Goal: Transaction & Acquisition: Purchase product/service

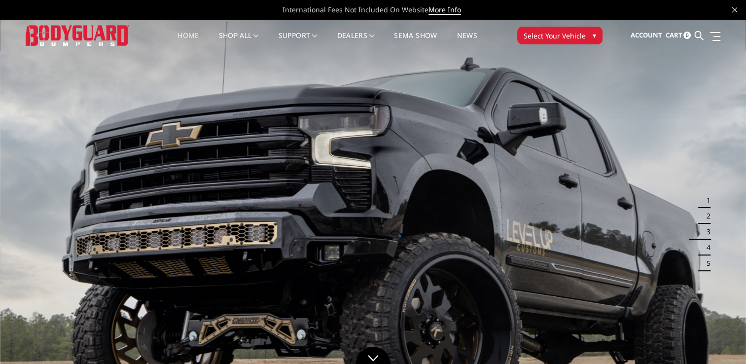
click at [564, 41] on button "Select Your Vehicle ▾" at bounding box center [559, 36] width 85 height 18
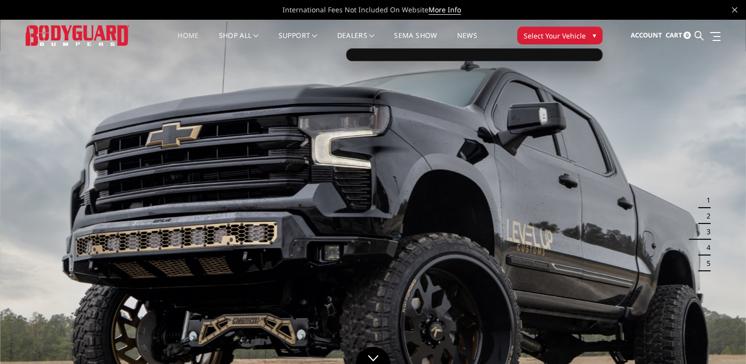
click at [592, 35] on span "▾" at bounding box center [593, 35] width 3 height 10
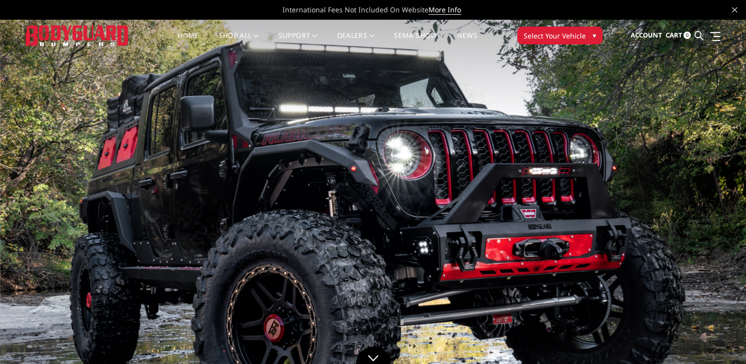
click at [592, 35] on span "▾" at bounding box center [593, 35] width 3 height 10
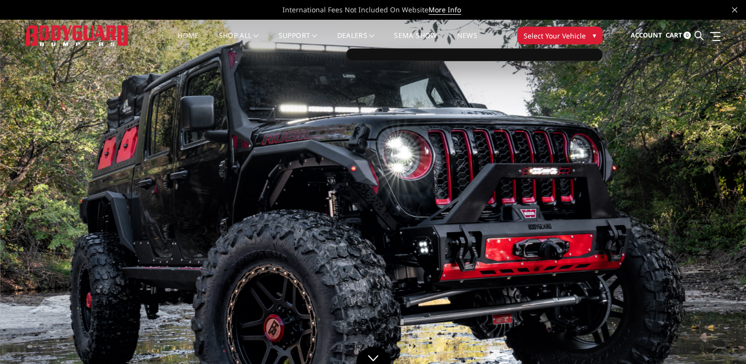
click at [540, 53] on div at bounding box center [474, 54] width 256 height 13
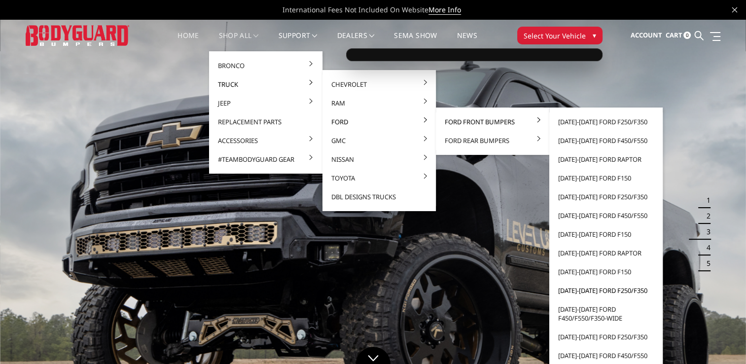
click at [592, 291] on link "[DATE]-[DATE] Ford F250/F350" at bounding box center [605, 290] width 105 height 19
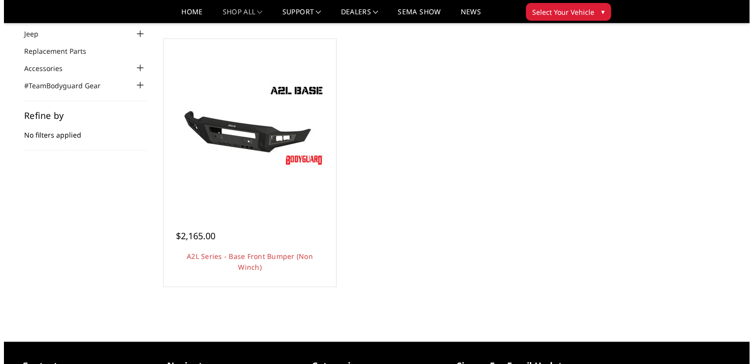
scroll to position [83, 0]
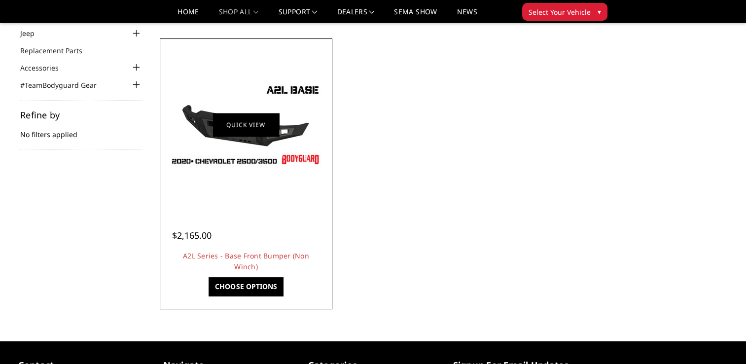
click at [254, 127] on link "Quick view" at bounding box center [246, 124] width 66 height 23
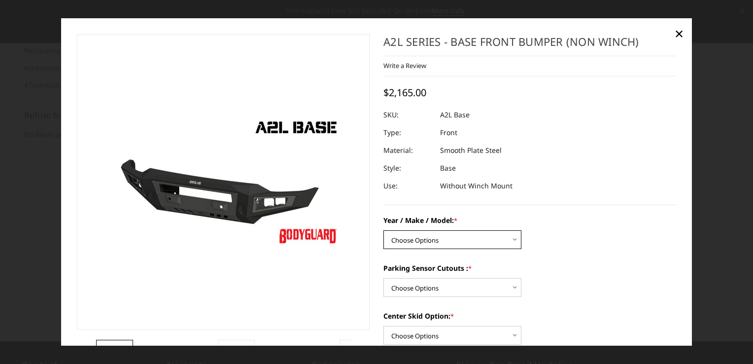
click at [417, 248] on select "Choose Options Chevrolet 15-19 2500 / 3500 Chevrolet 19-21 1500 Chevrolet 15-20…" at bounding box center [452, 239] width 138 height 19
select select "4295"
click at [383, 231] on select "Choose Options Chevrolet 15-19 2500 / 3500 Chevrolet 19-21 1500 Chevrolet 15-20…" at bounding box center [452, 239] width 138 height 19
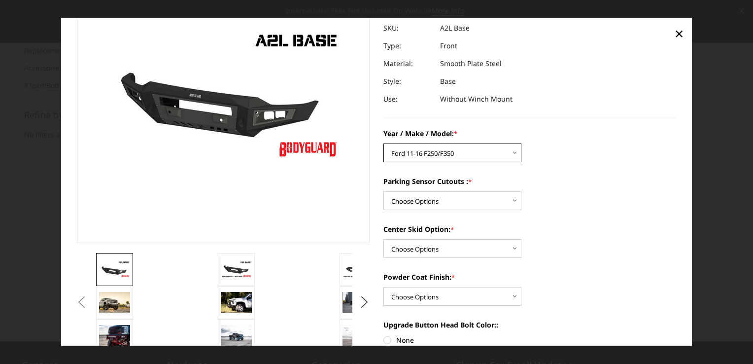
scroll to position [88, 0]
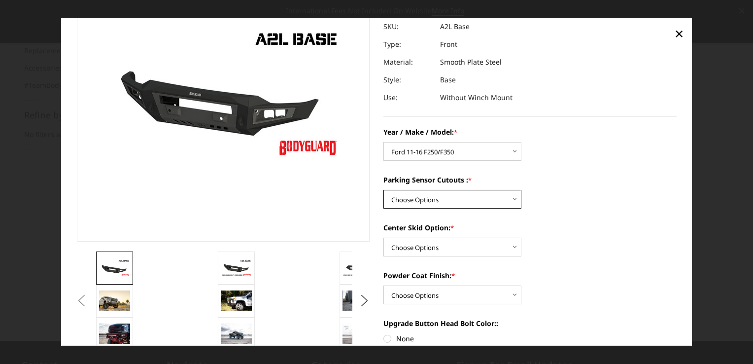
click at [517, 194] on select "Choose Options Yes - I have front parking sensors No - I do NOT have parking se…" at bounding box center [452, 199] width 138 height 19
select select "4288"
click at [383, 190] on select "Choose Options Yes - I have front parking sensors No - I do NOT have parking se…" at bounding box center [452, 199] width 138 height 19
click at [510, 245] on select "Choose Options Single Light Bar Cutout" at bounding box center [452, 247] width 138 height 19
select select "4304"
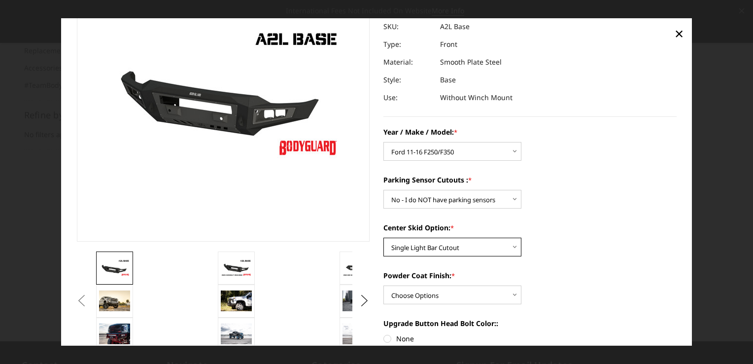
click at [383, 238] on select "Choose Options Single Light Bar Cutout" at bounding box center [452, 247] width 138 height 19
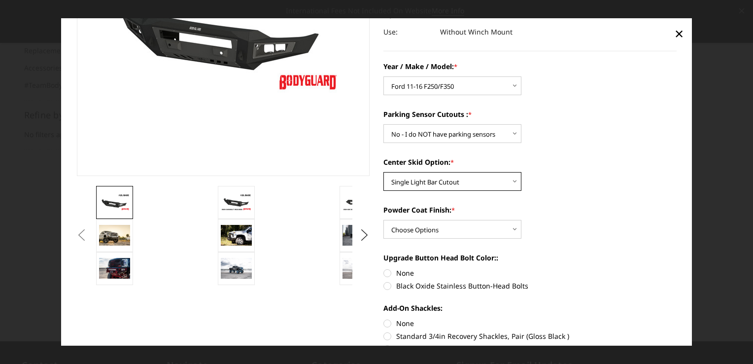
scroll to position [166, 0]
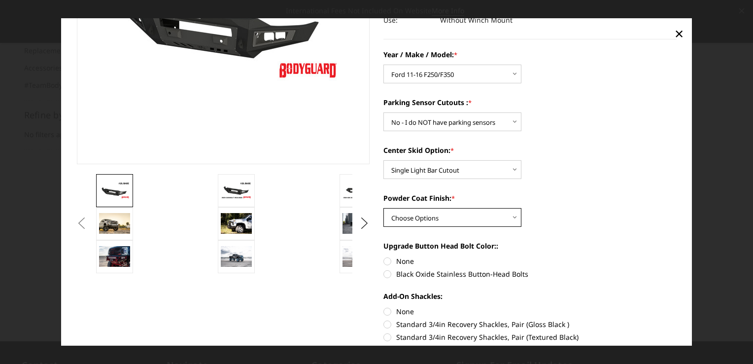
click at [496, 225] on select "Choose Options Bare metal (included) Texture Black Powder Coat" at bounding box center [452, 217] width 138 height 19
select select "4286"
click at [383, 208] on select "Choose Options Bare metal (included) Texture Black Powder Coat" at bounding box center [452, 217] width 138 height 19
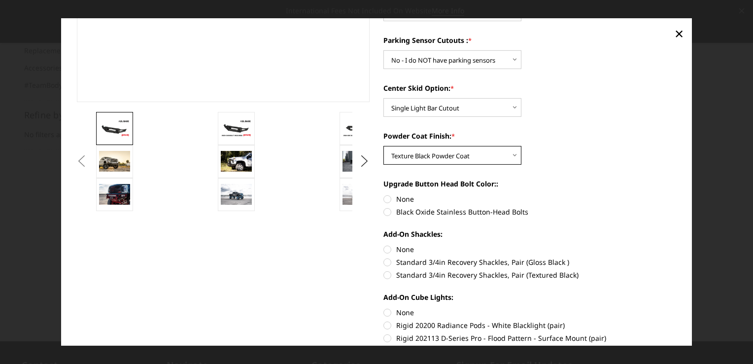
scroll to position [234, 0]
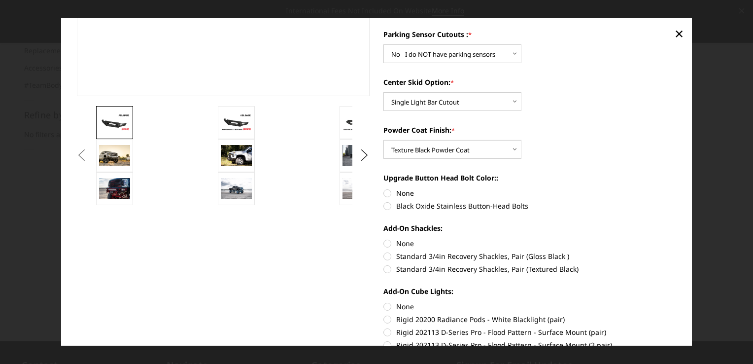
click at [388, 195] on label "None" at bounding box center [529, 193] width 293 height 10
click at [384, 188] on input "None" at bounding box center [383, 188] width 0 height 0
radio input "true"
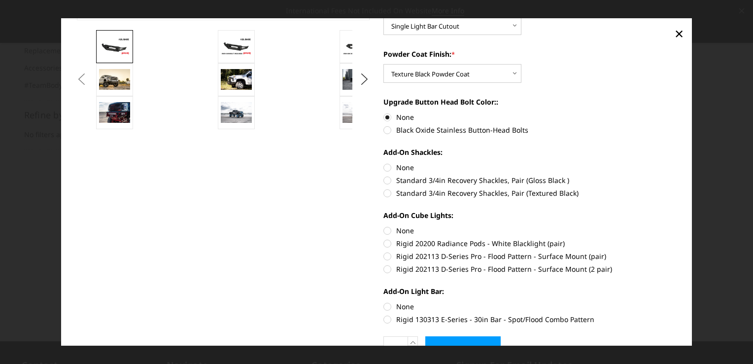
scroll to position [316, 0]
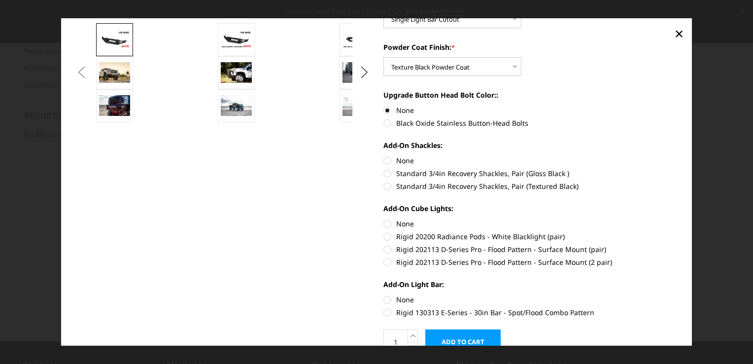
click at [386, 174] on label "Standard 3/4in Recovery Shackles, Pair (Gloss Black )" at bounding box center [529, 173] width 293 height 10
click at [677, 156] on input "Standard 3/4in Recovery Shackles, Pair (Gloss Black )" at bounding box center [677, 155] width 0 height 0
radio input "true"
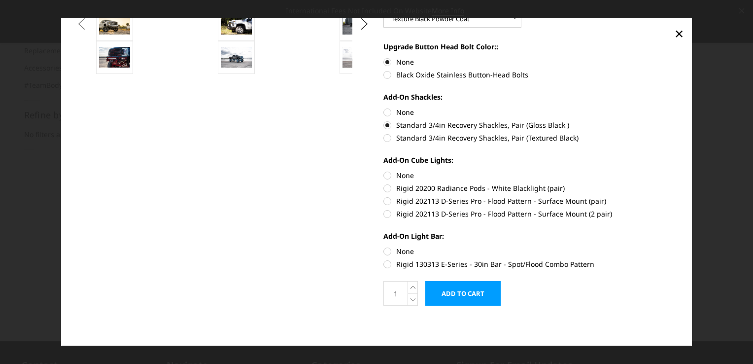
click at [384, 216] on label "Rigid 202113 D-Series Pro - Flood Pattern - Surface Mount (2 pair)" at bounding box center [529, 213] width 293 height 10
click at [677, 196] on input "Rigid 202113 D-Series Pro - Flood Pattern - Surface Mount (2 pair)" at bounding box center [677, 196] width 0 height 0
radio input "true"
click at [386, 265] on label "Rigid 130313 E-Series - 30in Bar - Spot/Flood Combo Pattern" at bounding box center [529, 264] width 293 height 10
click at [677, 246] on input "Rigid 130313 E-Series - 30in Bar - Spot/Flood Combo Pattern" at bounding box center [677, 246] width 0 height 0
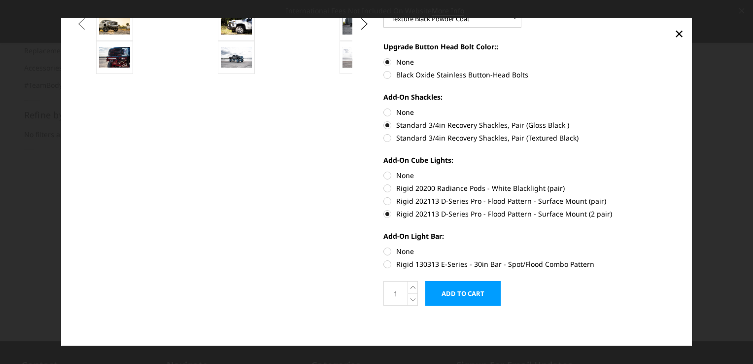
radio input "true"
click at [475, 298] on input "Add to Cart" at bounding box center [462, 293] width 75 height 25
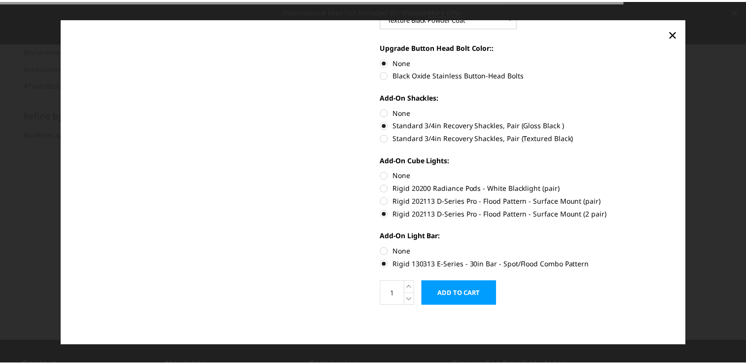
scroll to position [332, 0]
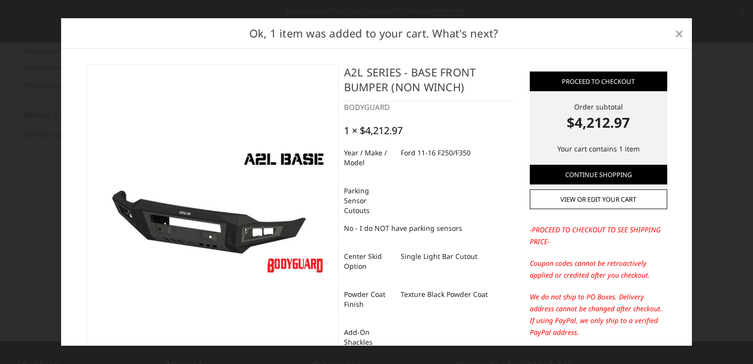
click at [683, 37] on span "×" at bounding box center [679, 33] width 9 height 21
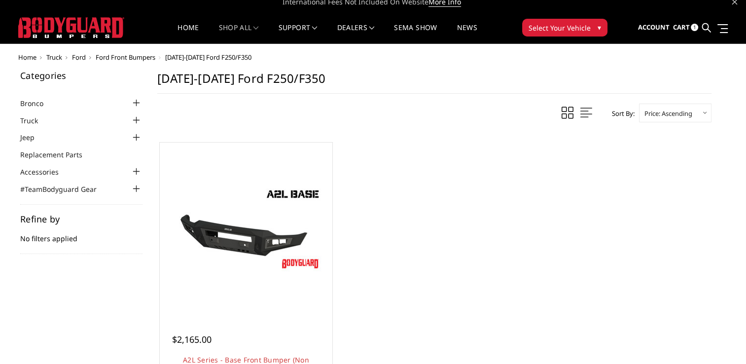
scroll to position [6, 0]
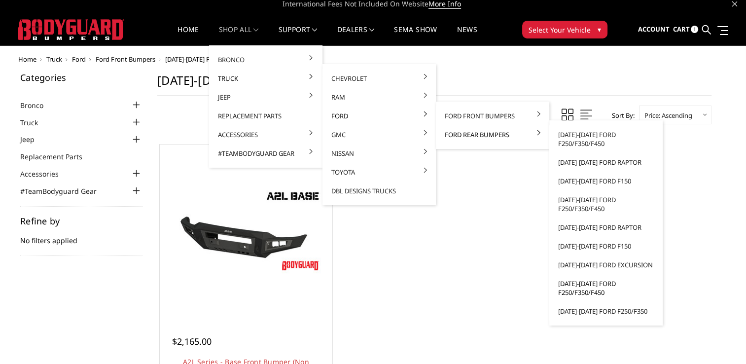
click at [588, 283] on link "[DATE]-[DATE] Ford F250/F350/F450" at bounding box center [605, 288] width 105 height 28
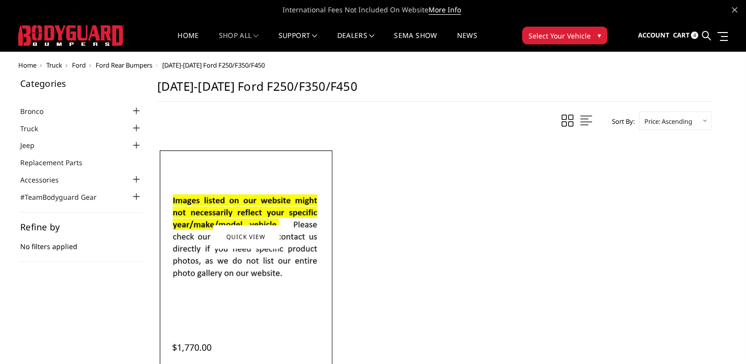
click at [281, 238] on img at bounding box center [246, 236] width 158 height 107
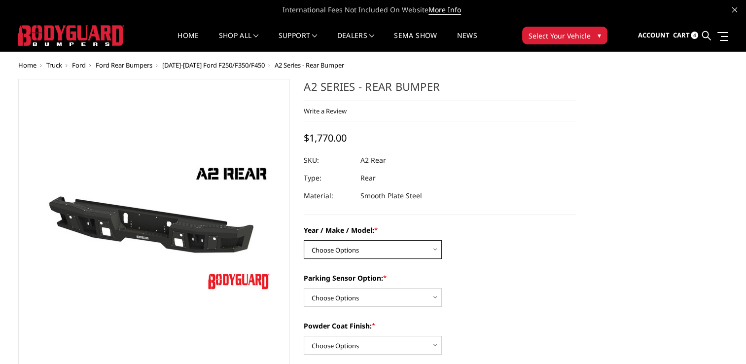
click at [401, 248] on select "Choose Options Chevrolet/GMC 20-24 2500 / 3500 Chevrolet/GMC 15-19 2500 / 3500 …" at bounding box center [373, 249] width 138 height 19
select select "1466"
click at [304, 240] on select "Choose Options Chevrolet/GMC 20-24 2500 / 3500 Chevrolet/GMC 15-19 2500 / 3500 …" at bounding box center [373, 249] width 138 height 19
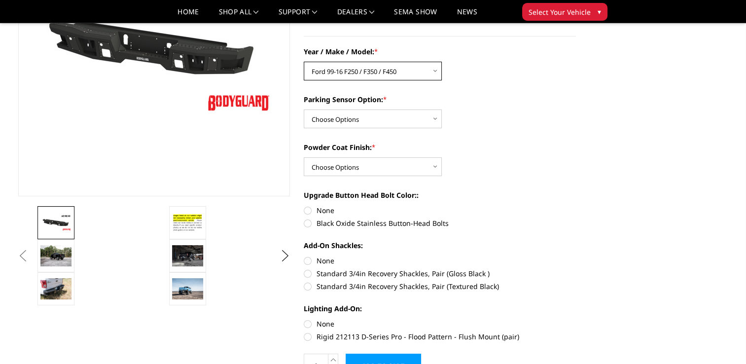
scroll to position [151, 0]
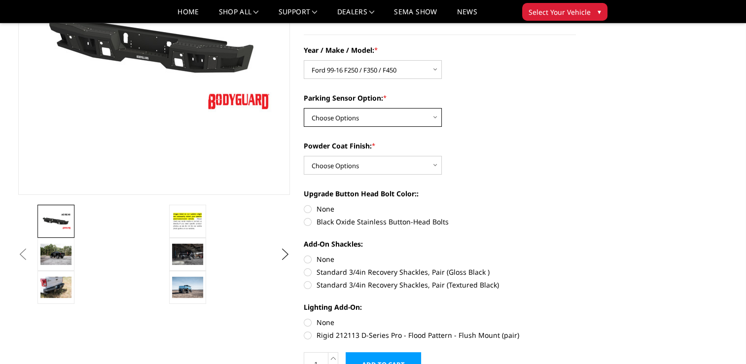
click at [433, 121] on select "Choose Options Yes - With sensor cutouts No - Without sensor cutouts" at bounding box center [373, 117] width 138 height 19
select select "564"
click at [304, 108] on select "Choose Options Yes - With sensor cutouts No - Without sensor cutouts" at bounding box center [373, 117] width 138 height 19
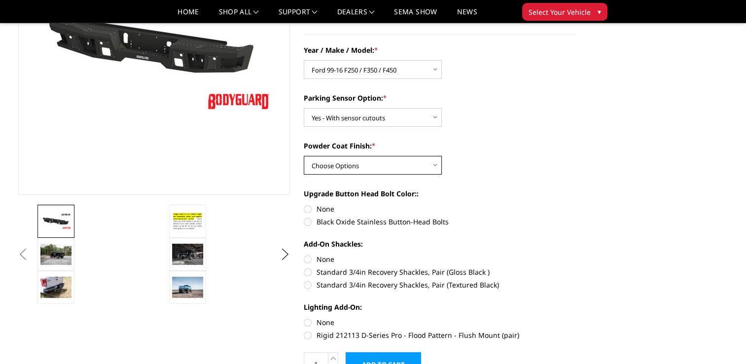
click at [424, 167] on select "Choose Options Bare metal (included) Texture black powder coat" at bounding box center [373, 165] width 138 height 19
select select "549"
click at [304, 156] on select "Choose Options Bare metal (included) Texture black powder coat" at bounding box center [373, 165] width 138 height 19
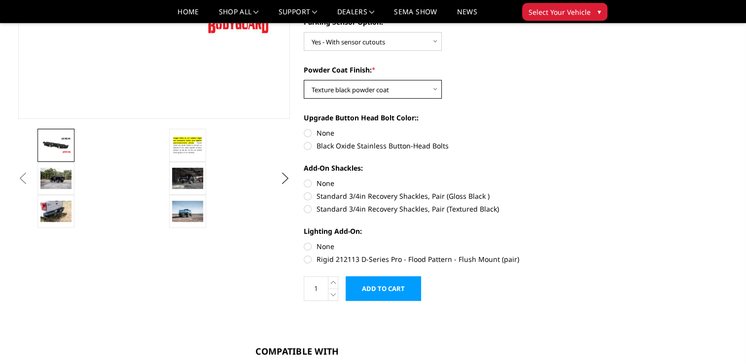
scroll to position [232, 0]
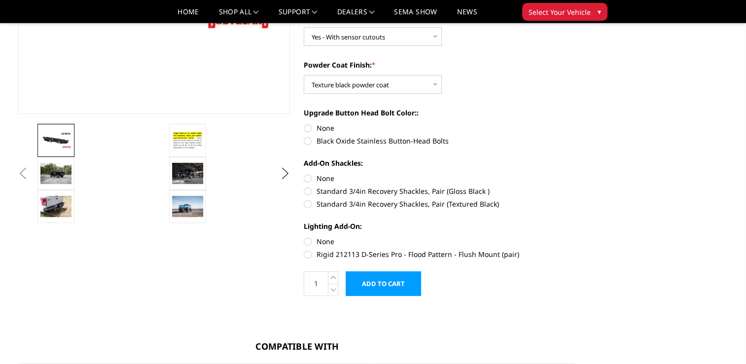
click at [311, 127] on label "None" at bounding box center [440, 128] width 272 height 10
click at [304, 123] on input "None" at bounding box center [304, 123] width 0 height 0
radio input "true"
click at [310, 191] on label "Standard 3/4in Recovery Shackles, Pair (Gloss Black )" at bounding box center [440, 191] width 272 height 10
click at [576, 173] on input "Standard 3/4in Recovery Shackles, Pair (Gloss Black )" at bounding box center [576, 173] width 0 height 0
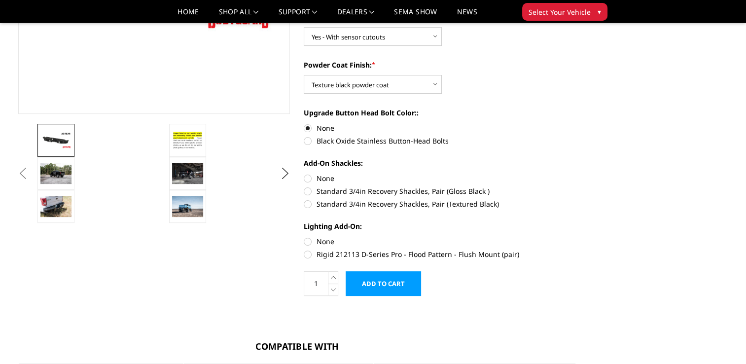
radio input "true"
click at [311, 256] on label "Rigid 212113 D-Series Pro - Flood Pattern - Flush Mount (pair)" at bounding box center [440, 254] width 272 height 10
click at [576, 237] on input "Rigid 212113 D-Series Pro - Flood Pattern - Flush Mount (pair)" at bounding box center [576, 236] width 0 height 0
radio input "true"
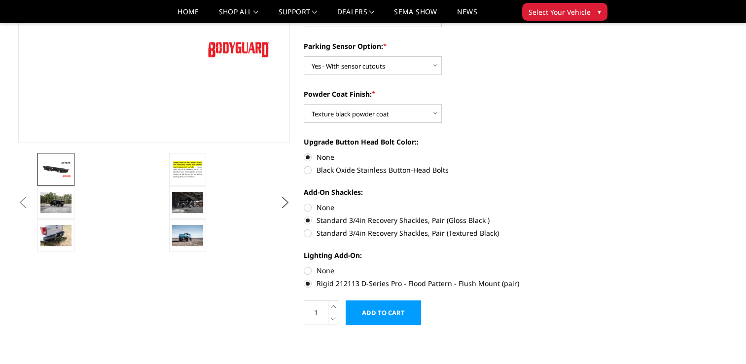
scroll to position [203, 0]
click at [192, 194] on img at bounding box center [187, 201] width 31 height 21
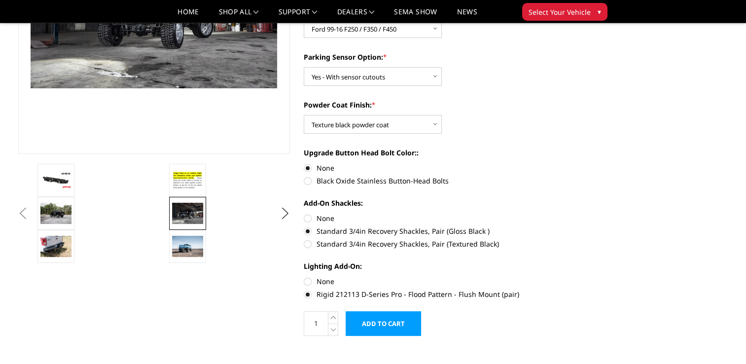
scroll to position [192, 0]
click at [187, 243] on img at bounding box center [187, 245] width 31 height 21
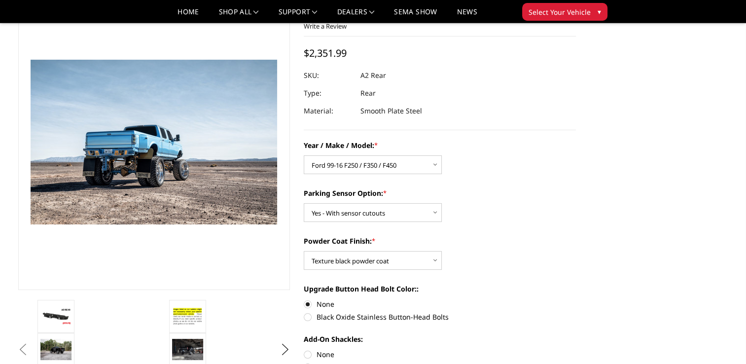
scroll to position [52, 0]
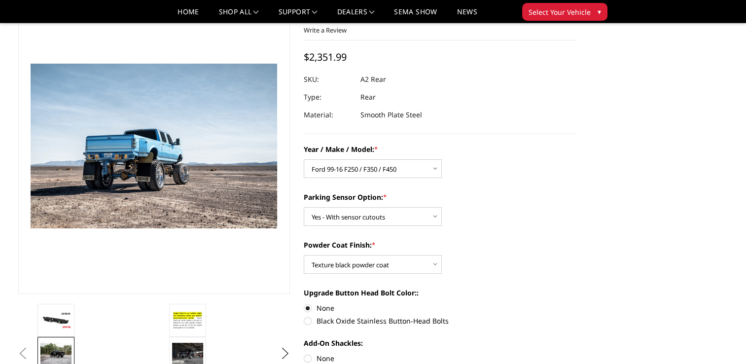
click at [65, 354] on img at bounding box center [55, 353] width 31 height 21
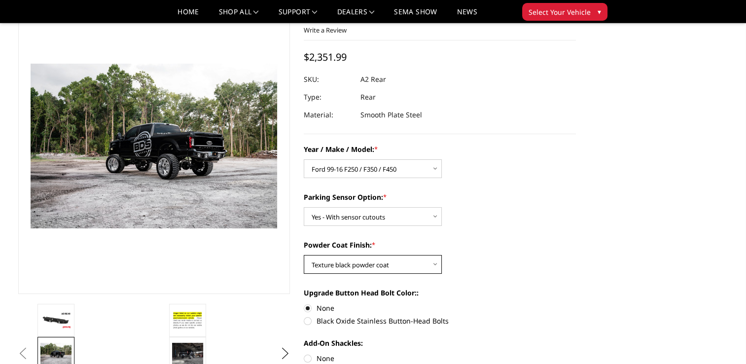
click at [415, 266] on select "Choose Options Bare metal (included) Texture black powder coat" at bounding box center [373, 264] width 138 height 19
click at [304, 255] on select "Choose Options Bare metal (included) Texture black powder coat" at bounding box center [373, 264] width 138 height 19
click at [441, 270] on select "Choose Options Bare metal (included) Texture black powder coat" at bounding box center [373, 264] width 138 height 19
click at [304, 255] on select "Choose Options Bare metal (included) Texture black powder coat" at bounding box center [373, 264] width 138 height 19
click at [433, 262] on select "Choose Options Bare metal (included) Texture black powder coat" at bounding box center [373, 264] width 138 height 19
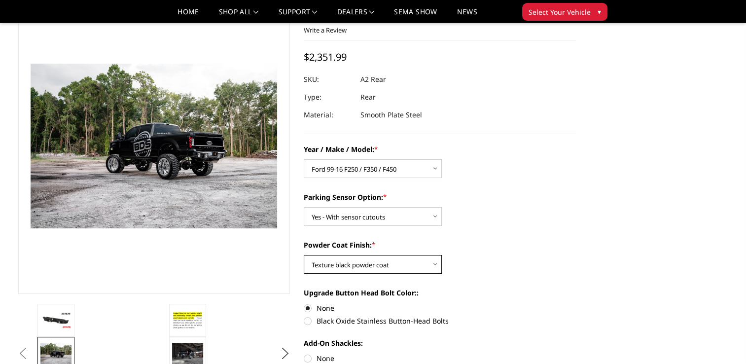
select select "551"
click at [304, 255] on select "Choose Options Bare metal (included) Texture black powder coat" at bounding box center [373, 264] width 138 height 19
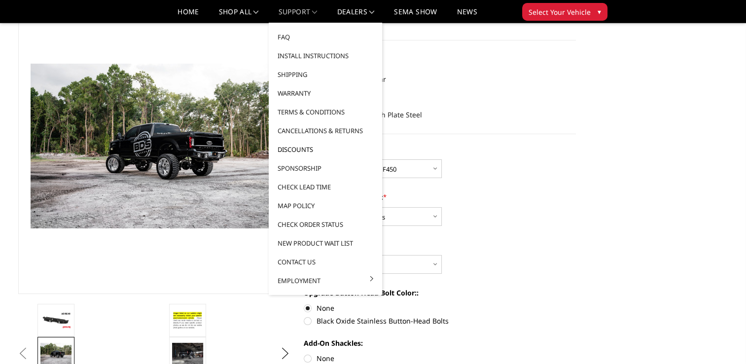
click at [302, 150] on link "Discounts" at bounding box center [325, 149] width 105 height 19
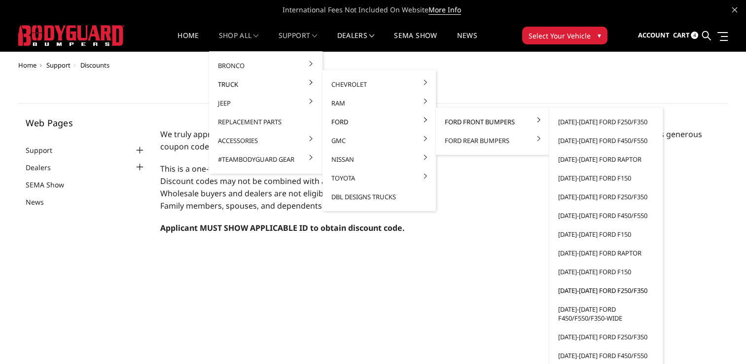
click at [592, 291] on link "[DATE]-[DATE] Ford F250/F350" at bounding box center [605, 290] width 105 height 19
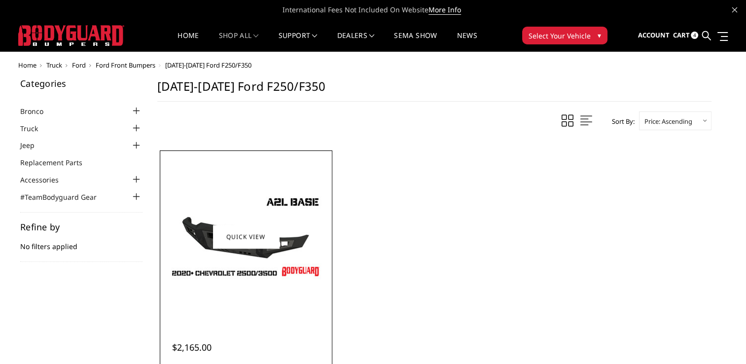
click at [257, 276] on img at bounding box center [246, 236] width 158 height 89
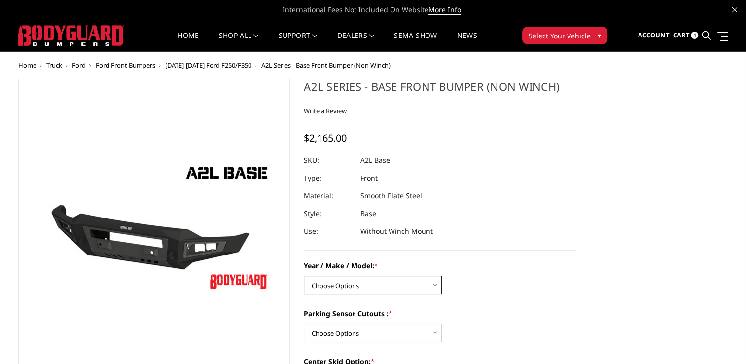
click at [398, 288] on select "Choose Options Chevrolet 15-19 2500 / 3500 Chevrolet 19-21 1500 Chevrolet 15-20…" at bounding box center [373, 285] width 138 height 19
select select "4295"
click at [304, 276] on select "Choose Options Chevrolet 15-19 2500 / 3500 Chevrolet 19-21 1500 Chevrolet 15-20…" at bounding box center [373, 285] width 138 height 19
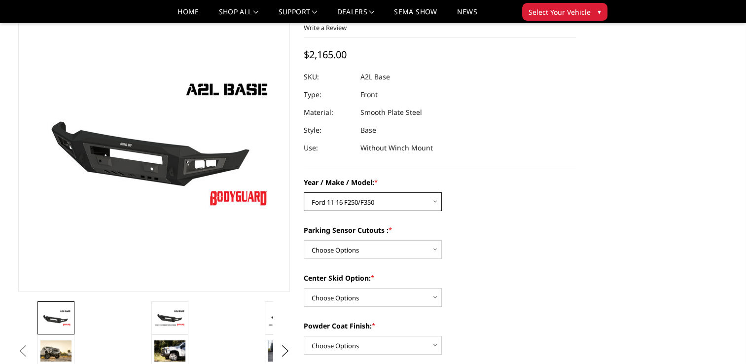
scroll to position [61, 0]
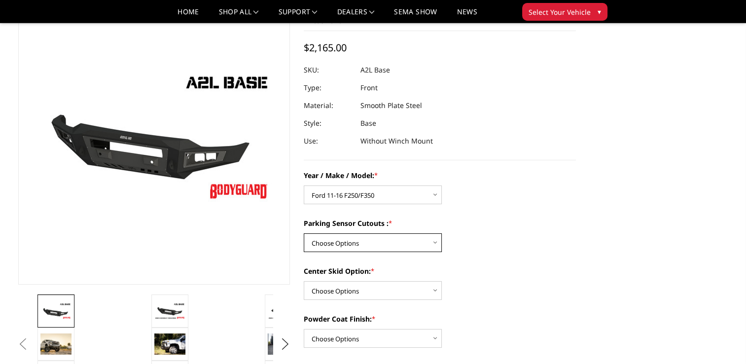
click at [424, 248] on select "Choose Options Yes - I have front parking sensors No - I do NOT have parking se…" at bounding box center [373, 242] width 138 height 19
select select "4288"
click at [304, 233] on select "Choose Options Yes - I have front parking sensors No - I do NOT have parking se…" at bounding box center [373, 242] width 138 height 19
click at [401, 294] on select "Choose Options Single Light Bar Cutout" at bounding box center [373, 290] width 138 height 19
select select "4304"
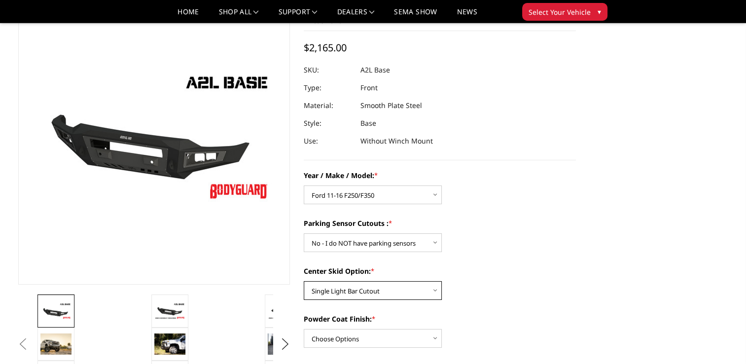
click at [304, 281] on select "Choose Options Single Light Bar Cutout" at bounding box center [373, 290] width 138 height 19
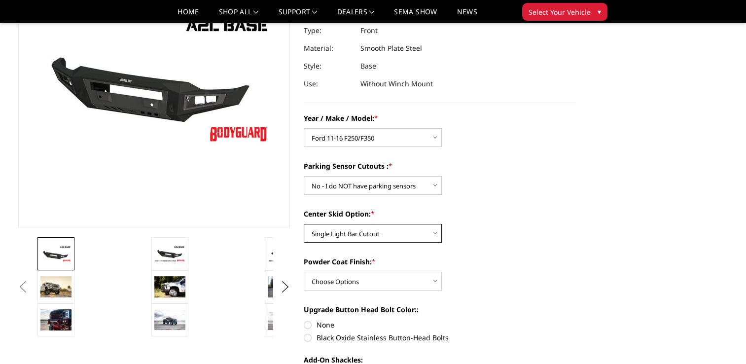
scroll to position [118, 0]
click at [440, 287] on select "Choose Options Bare metal (included) Texture Black Powder Coat" at bounding box center [373, 281] width 138 height 19
select select "4285"
click at [304, 272] on select "Choose Options Bare metal (included) Texture Black Powder Coat" at bounding box center [373, 281] width 138 height 19
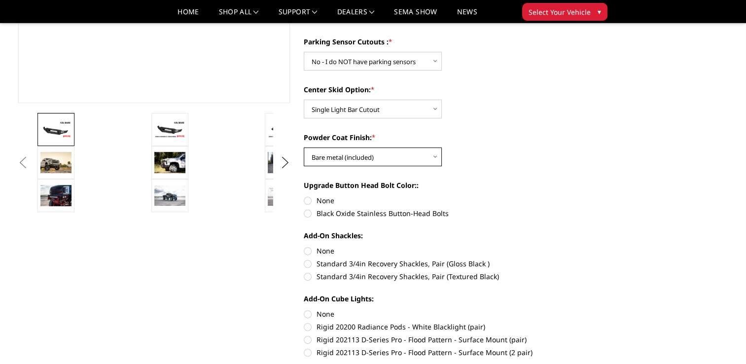
scroll to position [252, 0]
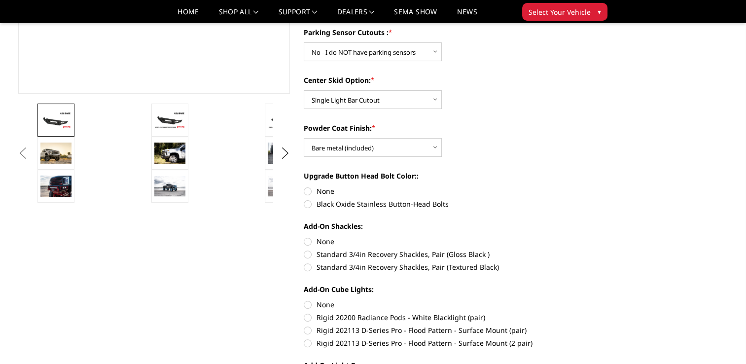
click at [308, 194] on label "None" at bounding box center [440, 191] width 272 height 10
click at [304, 186] on input "None" at bounding box center [304, 186] width 0 height 0
radio input "true"
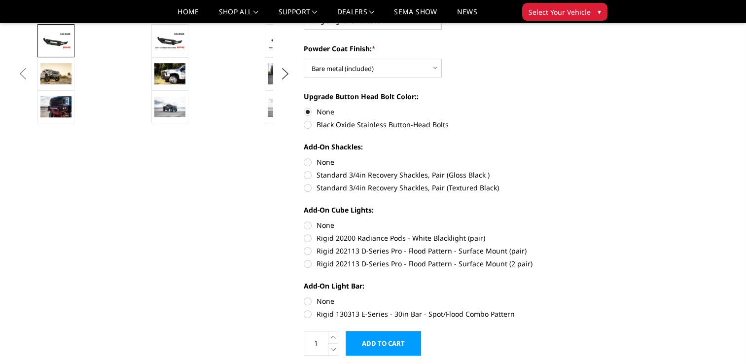
scroll to position [332, 0]
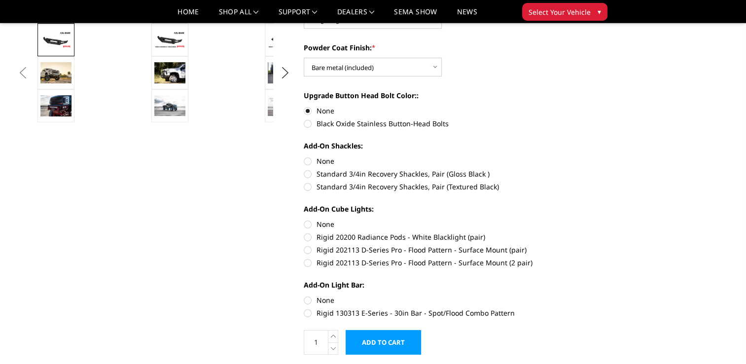
click at [310, 173] on label "Standard 3/4in Recovery Shackles, Pair (Gloss Black )" at bounding box center [440, 174] width 272 height 10
click at [576, 156] on input "Standard 3/4in Recovery Shackles, Pair (Gloss Black )" at bounding box center [576, 156] width 0 height 0
radio input "true"
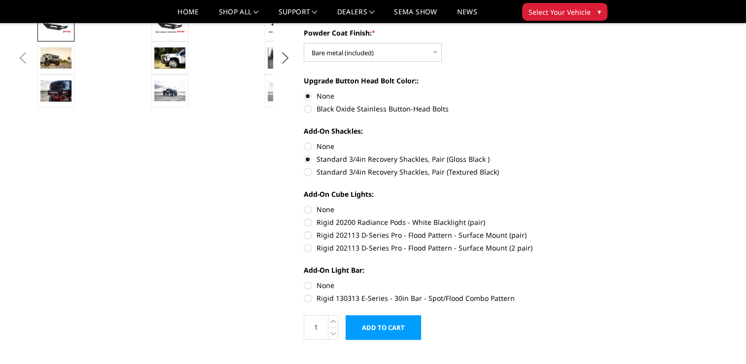
scroll to position [348, 0]
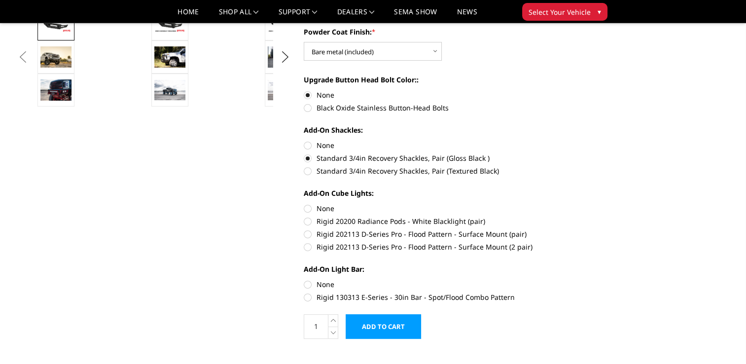
click at [307, 249] on label "Rigid 202113 D-Series Pro - Flood Pattern - Surface Mount (2 pair)" at bounding box center [440, 246] width 272 height 10
click at [576, 229] on input "Rigid 202113 D-Series Pro - Flood Pattern - Surface Mount (2 pair)" at bounding box center [576, 229] width 0 height 0
radio input "true"
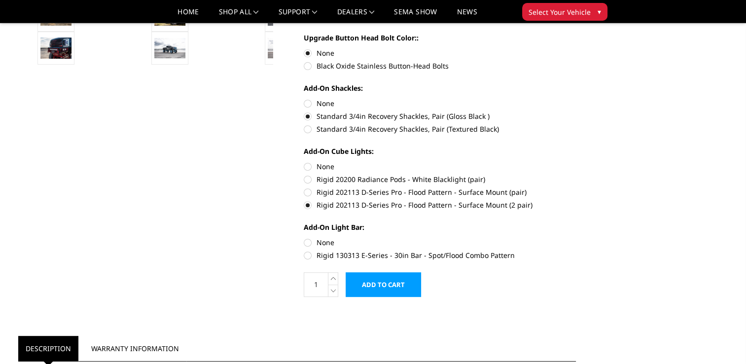
scroll to position [393, 0]
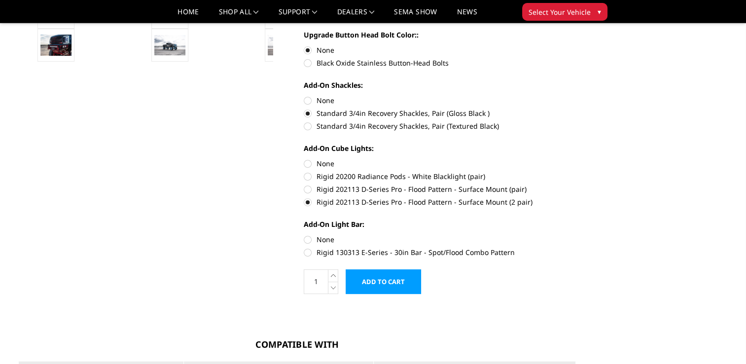
click at [310, 249] on label "Rigid 130313 E-Series - 30in Bar - Spot/Flood Combo Pattern" at bounding box center [440, 252] width 272 height 10
click at [576, 235] on input "Rigid 130313 E-Series - 30in Bar - Spot/Flood Combo Pattern" at bounding box center [576, 234] width 0 height 0
radio input "true"
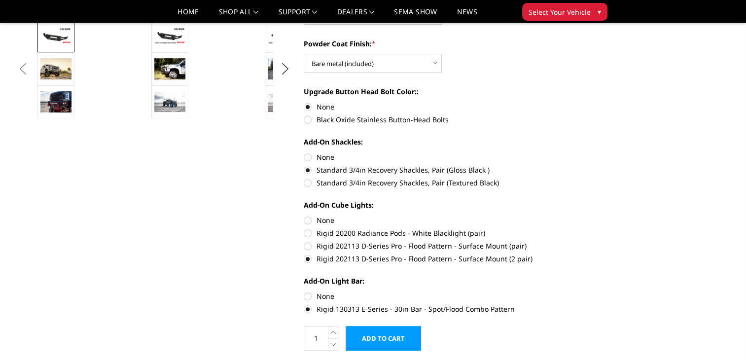
scroll to position [340, 0]
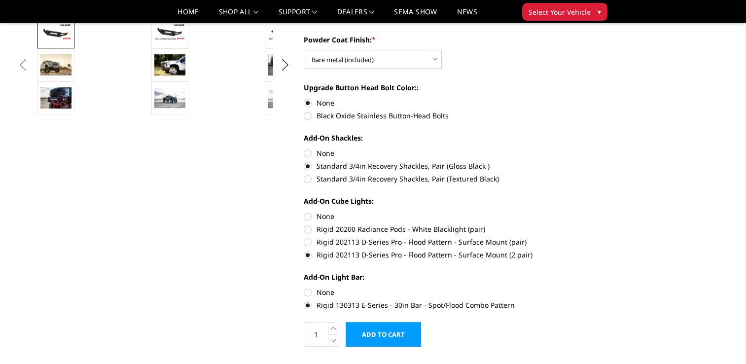
click at [304, 293] on label "None" at bounding box center [440, 292] width 272 height 10
click at [304, 287] on input "None" at bounding box center [304, 287] width 0 height 0
radio input "true"
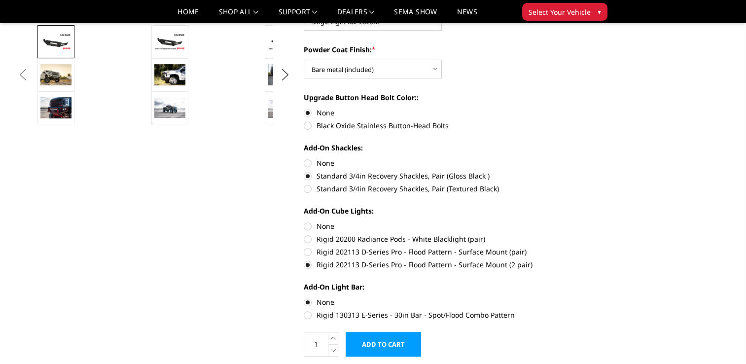
scroll to position [331, 0]
click at [308, 317] on label "Rigid 130313 E-Series - 30in Bar - Spot/Flood Combo Pattern" at bounding box center [440, 314] width 272 height 10
click at [576, 297] on input "Rigid 130313 E-Series - 30in Bar - Spot/Flood Combo Pattern" at bounding box center [576, 296] width 0 height 0
radio input "true"
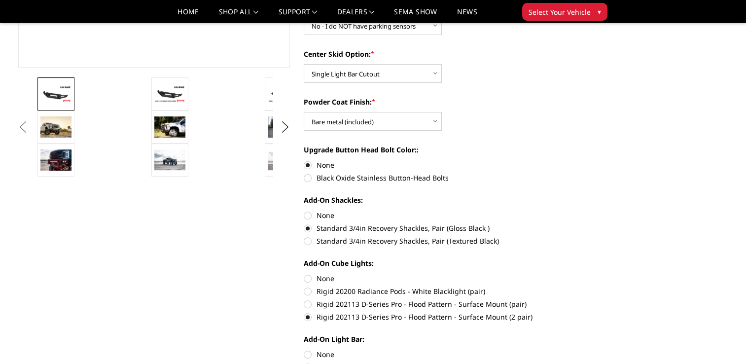
scroll to position [279, 0]
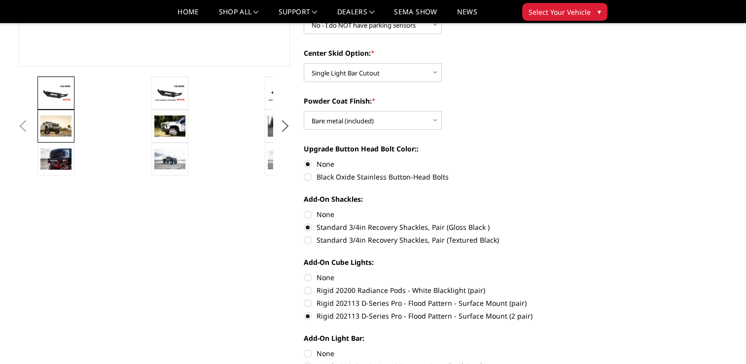
click at [65, 127] on img at bounding box center [55, 125] width 31 height 21
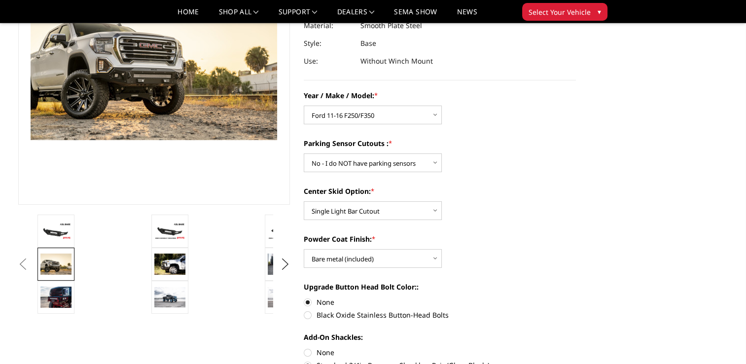
scroll to position [141, 0]
click at [160, 301] on img at bounding box center [169, 296] width 31 height 20
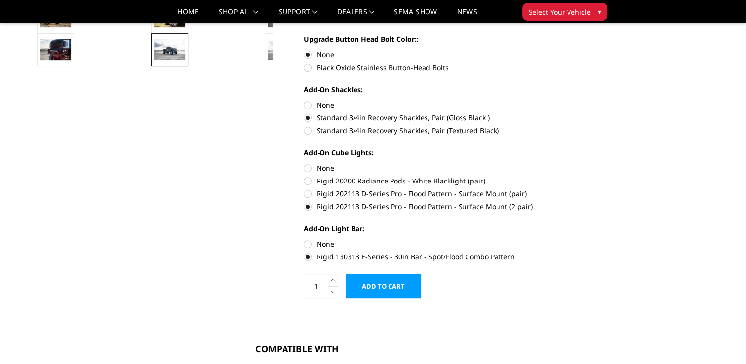
scroll to position [390, 0]
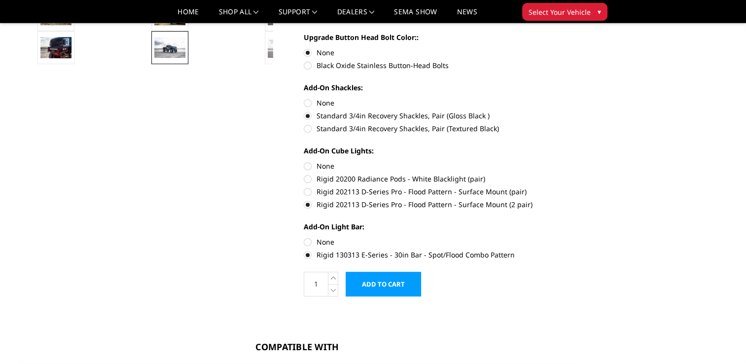
click at [308, 241] on label "None" at bounding box center [440, 242] width 272 height 10
click at [304, 237] on input "None" at bounding box center [304, 237] width 0 height 0
radio input "true"
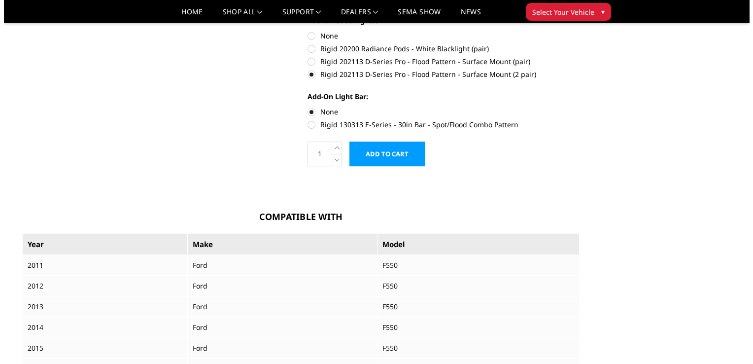
scroll to position [530, 0]
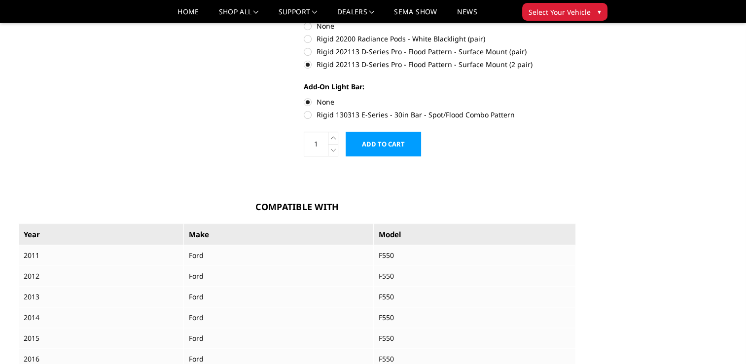
click at [399, 151] on input "Add to Cart" at bounding box center [382, 144] width 75 height 25
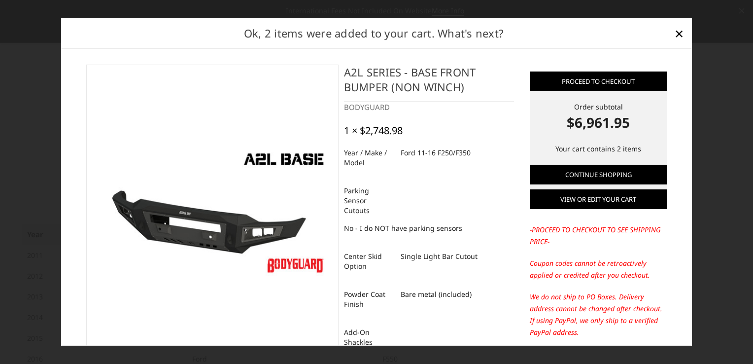
click at [588, 206] on link "View or edit your cart" at bounding box center [599, 199] width 138 height 20
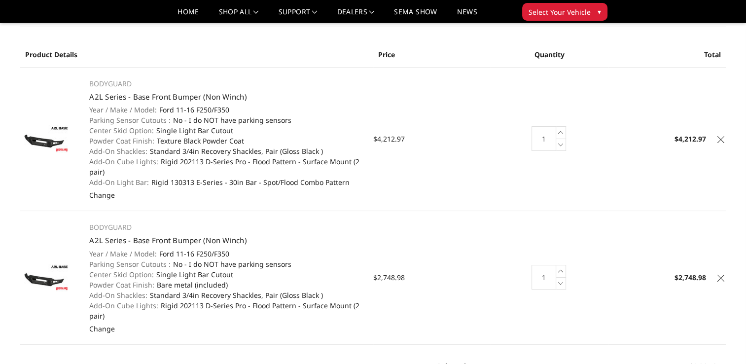
scroll to position [52, 0]
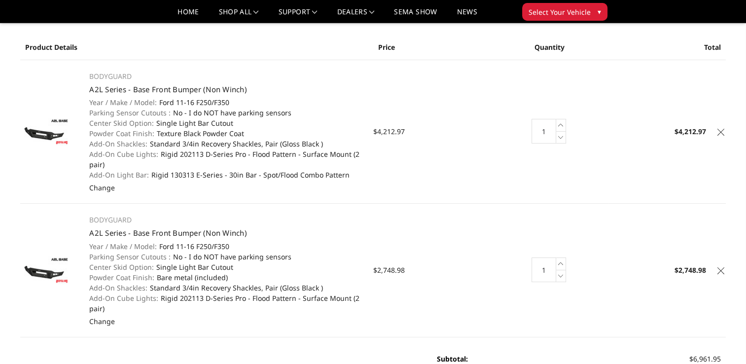
click at [722, 131] on icon at bounding box center [720, 132] width 7 height 7
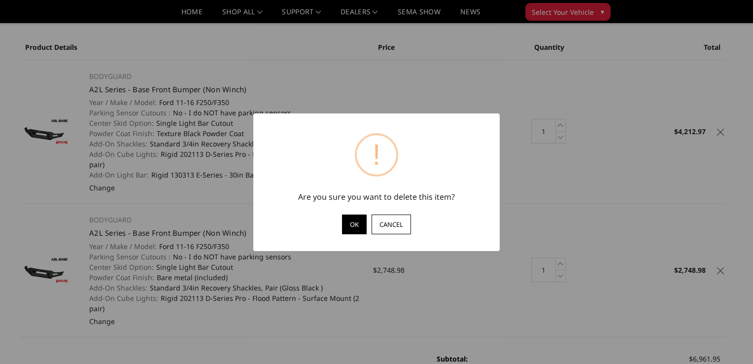
click at [360, 223] on button "OK" at bounding box center [354, 224] width 25 height 20
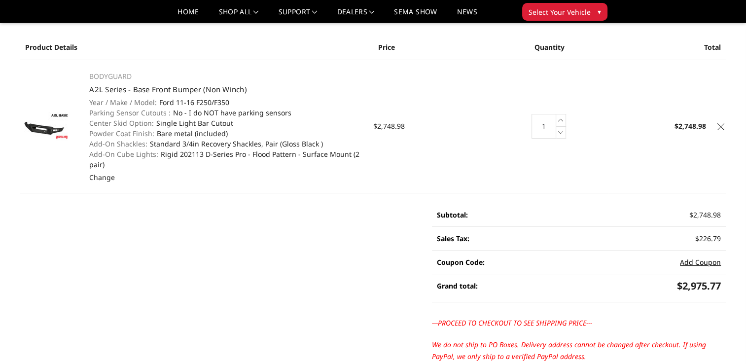
click at [701, 259] on button "Add Coupon" at bounding box center [700, 262] width 41 height 10
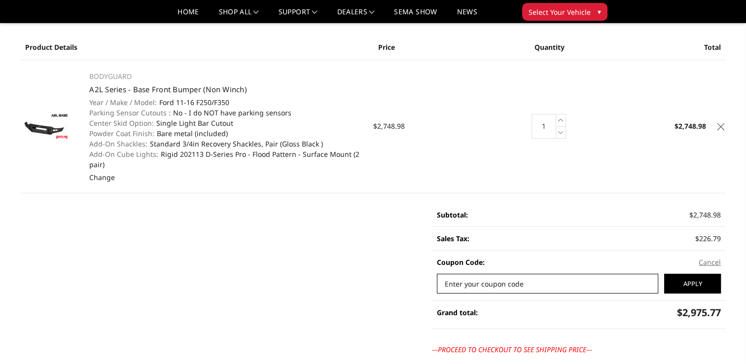
click at [555, 288] on input "Enter your coupon code" at bounding box center [547, 284] width 221 height 20
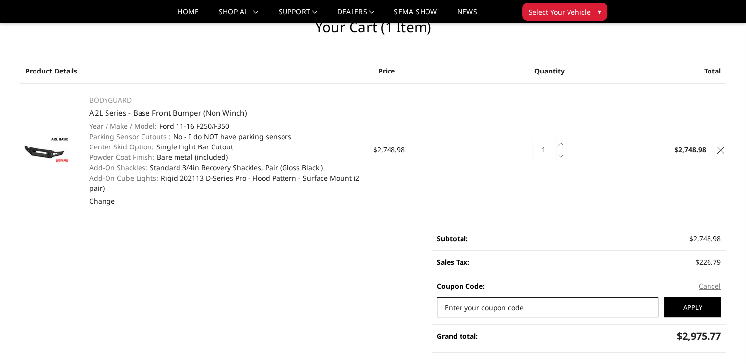
scroll to position [0, 0]
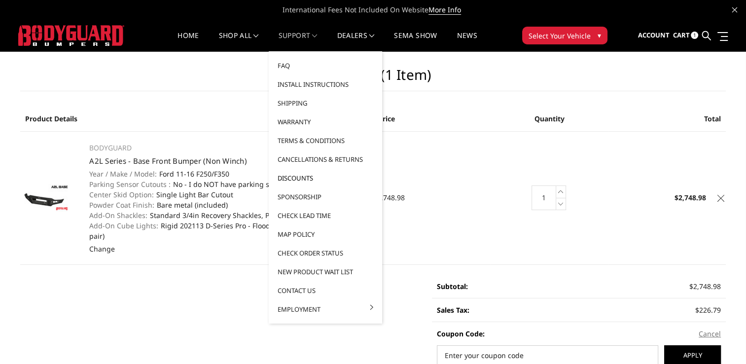
click at [294, 175] on link "Discounts" at bounding box center [325, 178] width 105 height 19
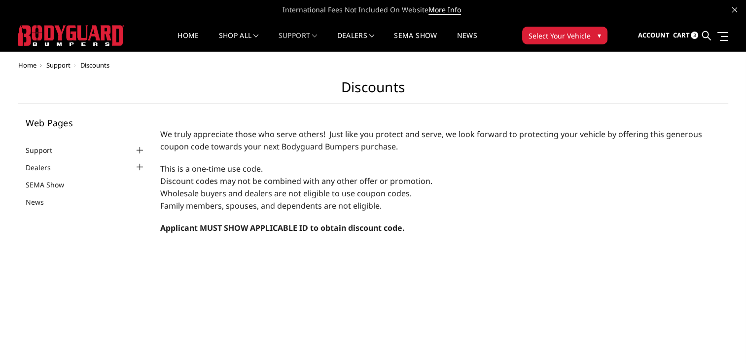
click at [676, 37] on span "Cart" at bounding box center [680, 35] width 17 height 9
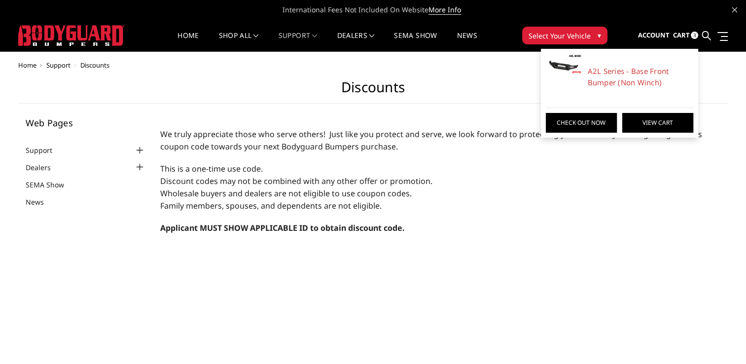
click at [659, 121] on link "View Cart" at bounding box center [657, 123] width 71 height 20
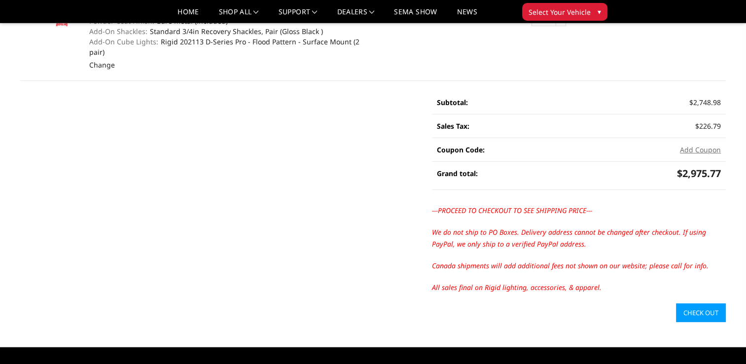
scroll to position [165, 0]
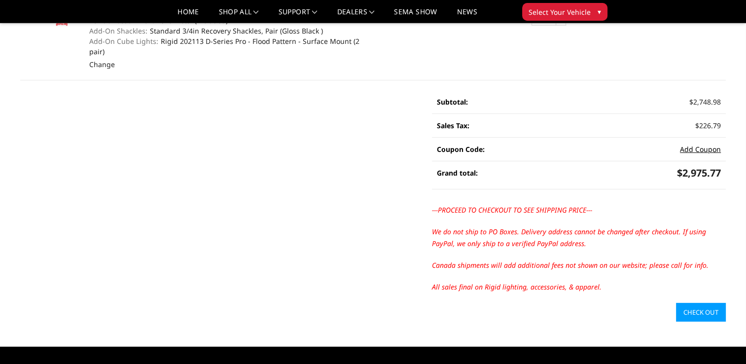
click at [696, 150] on button "Add Coupon" at bounding box center [700, 149] width 41 height 10
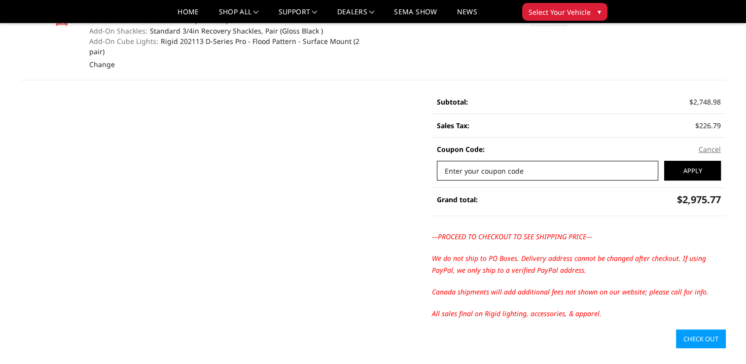
click at [506, 172] on input "Enter your coupon code" at bounding box center [547, 171] width 221 height 20
drag, startPoint x: 505, startPoint y: 167, endPoint x: 538, endPoint y: 87, distance: 86.1
click at [538, 87] on main "Your Cart (1 item) Product Details Price Quantity Total BODYGUARD A2L Series - …" at bounding box center [373, 107] width 720 height 481
click at [450, 131] on div "Sales Tax:" at bounding box center [508, 125] width 142 height 23
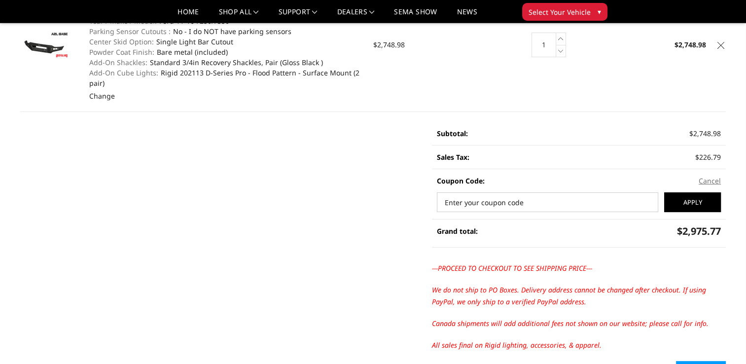
scroll to position [135, 0]
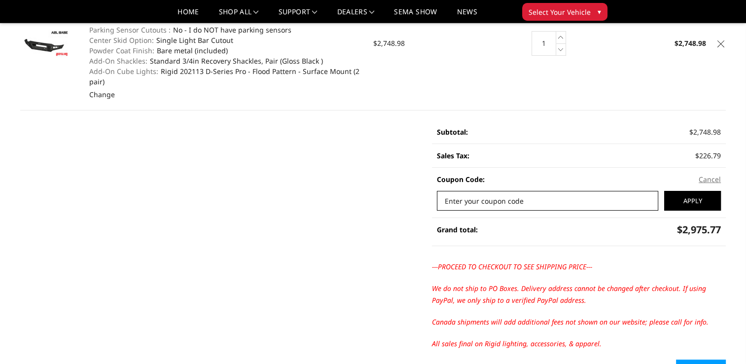
click at [556, 198] on input "Enter your coupon code" at bounding box center [547, 201] width 221 height 20
click at [530, 202] on input "Enter your coupon code" at bounding box center [547, 201] width 221 height 20
type input "mil-20f9b2eec"
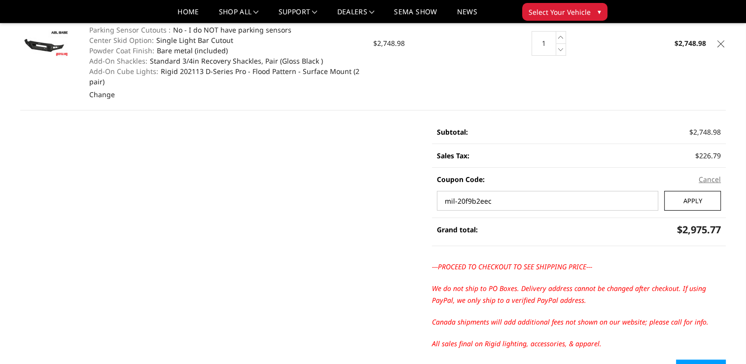
click at [695, 198] on input "Apply" at bounding box center [692, 201] width 57 height 20
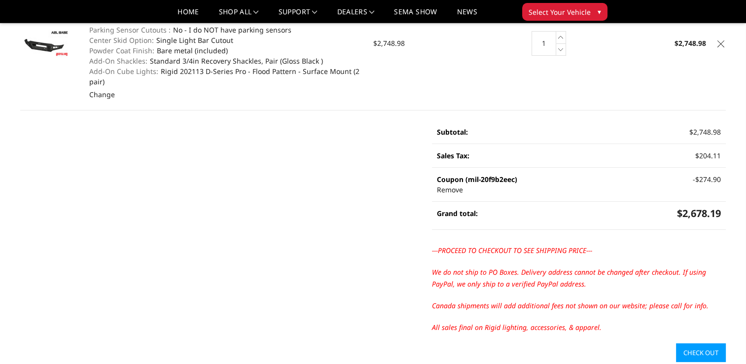
scroll to position [0, 0]
